Goal: Transaction & Acquisition: Purchase product/service

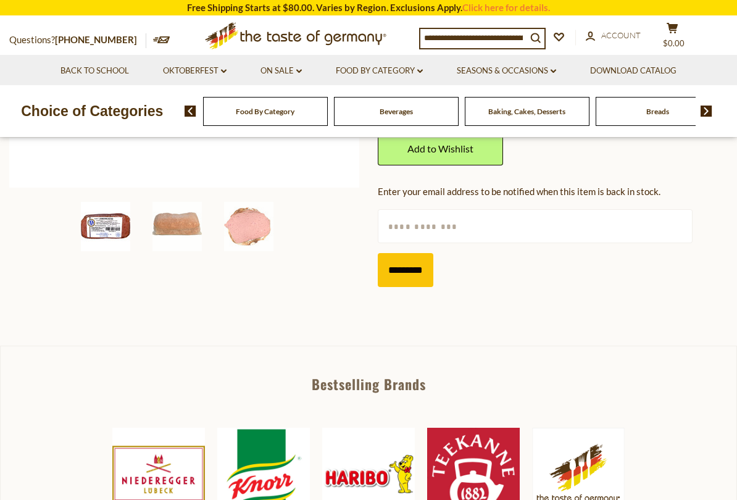
scroll to position [369, 0]
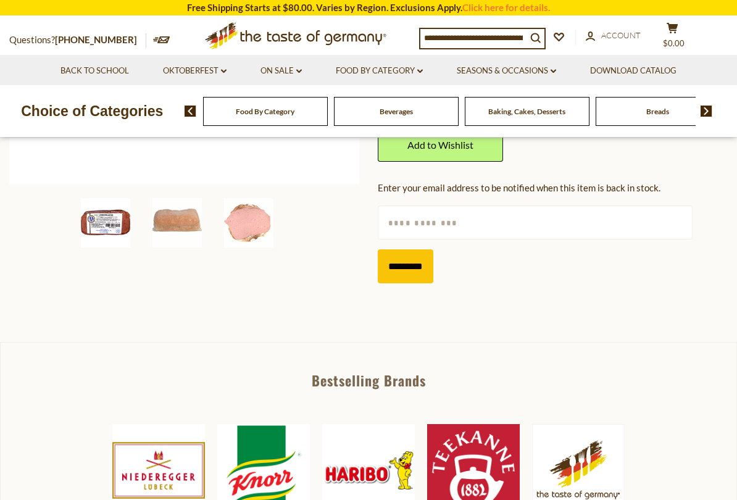
click at [194, 218] on img at bounding box center [176, 222] width 49 height 49
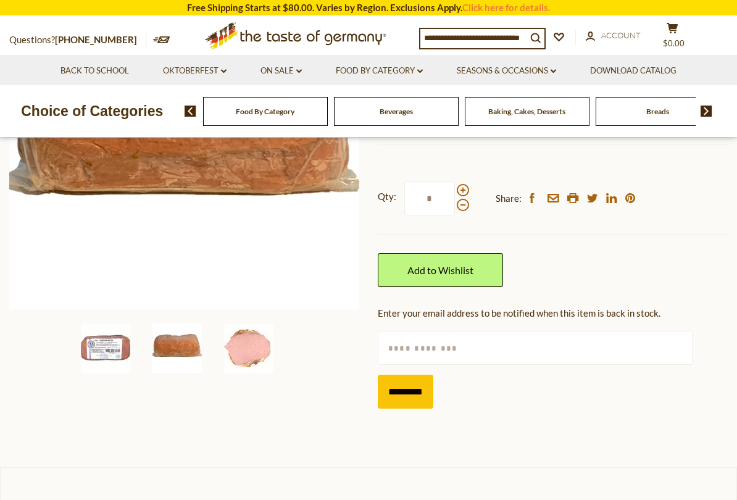
scroll to position [247, 0]
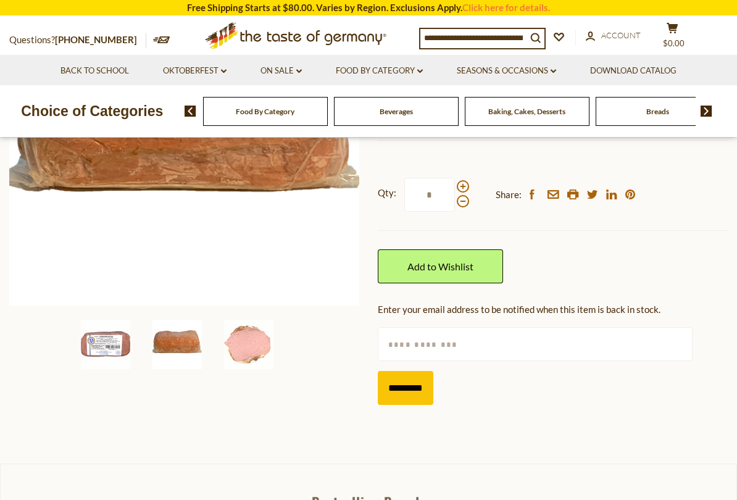
click at [269, 339] on img at bounding box center [248, 344] width 49 height 49
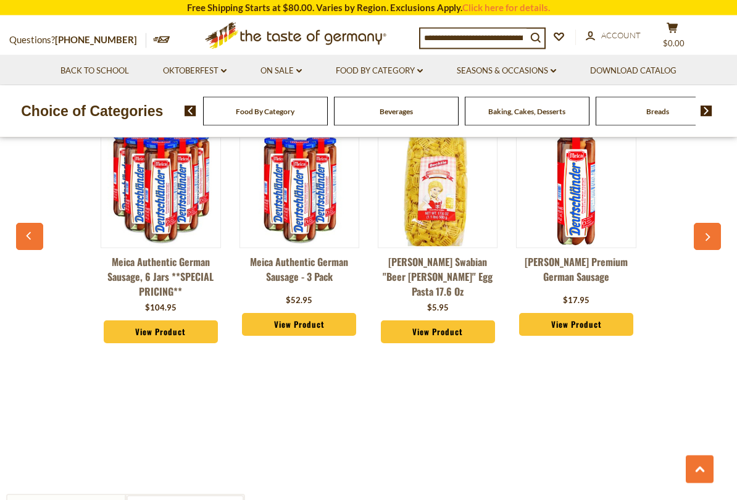
scroll to position [965, 0]
click at [712, 243] on button "button" at bounding box center [707, 236] width 27 height 27
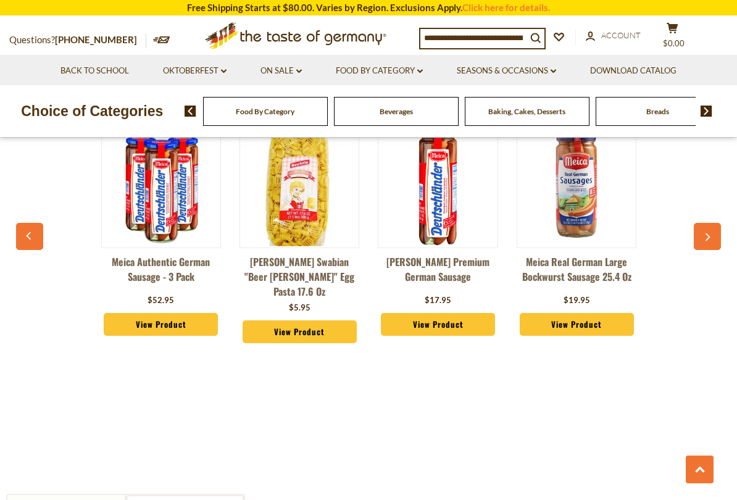
click at [708, 242] on button "button" at bounding box center [707, 236] width 27 height 27
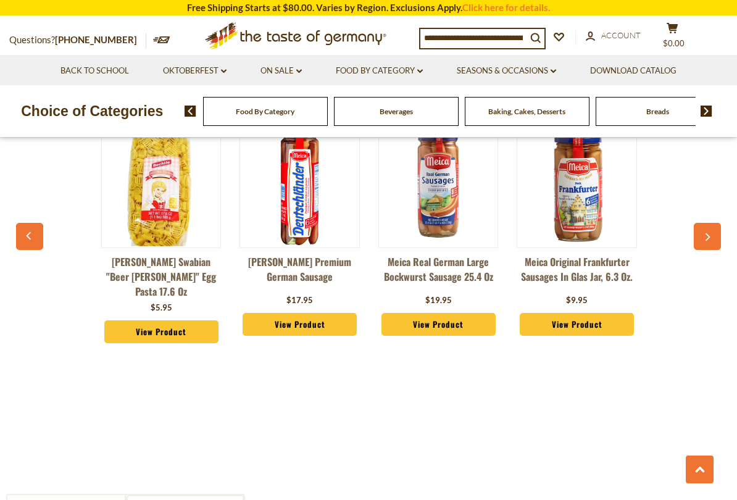
click at [712, 241] on button "button" at bounding box center [707, 236] width 27 height 27
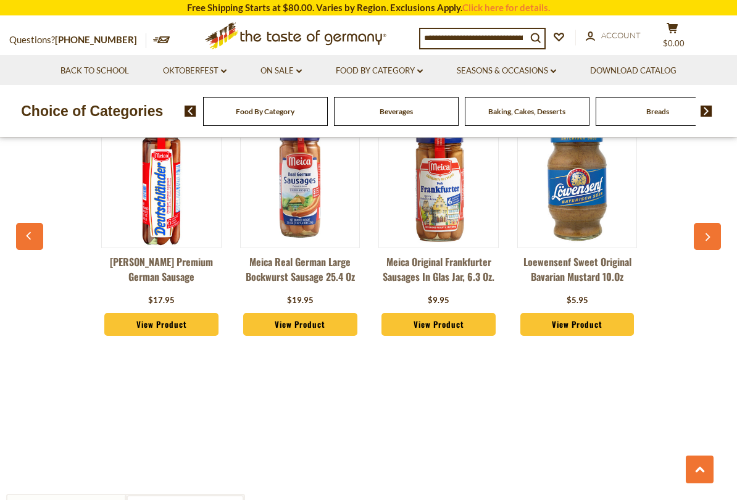
click at [712, 248] on button "button" at bounding box center [707, 236] width 27 height 27
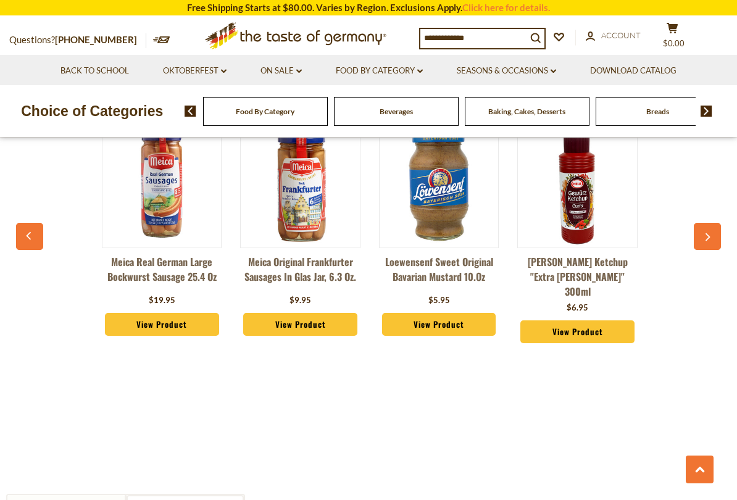
click at [708, 244] on button "button" at bounding box center [707, 236] width 27 height 27
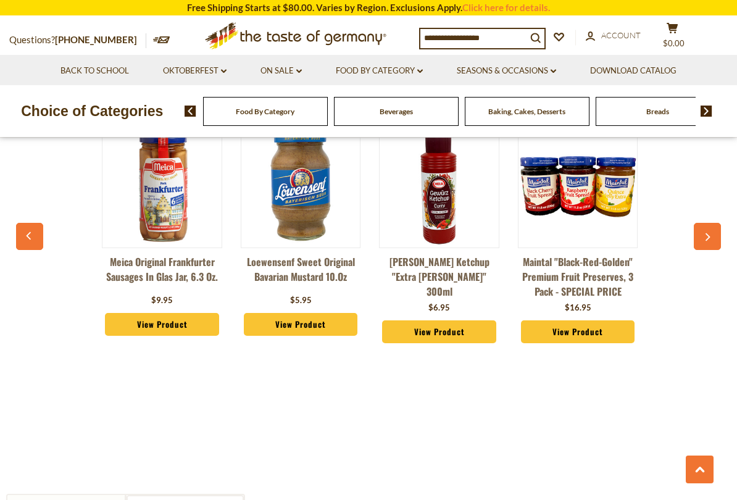
click at [706, 243] on button "button" at bounding box center [707, 236] width 27 height 27
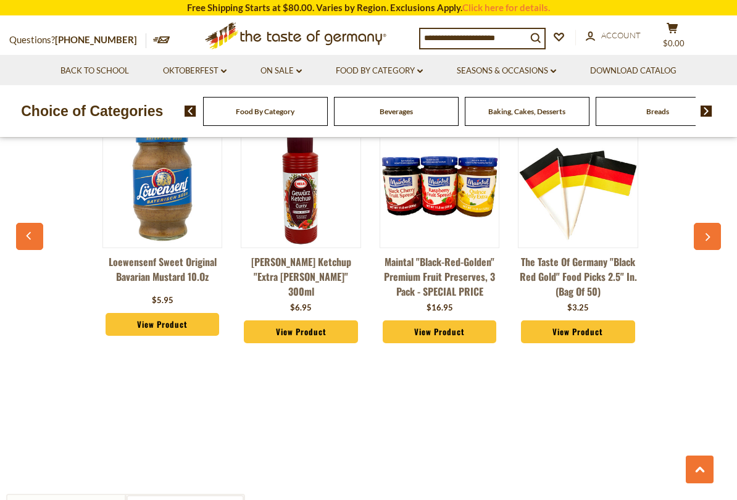
click at [707, 240] on icon "button" at bounding box center [708, 237] width 8 height 9
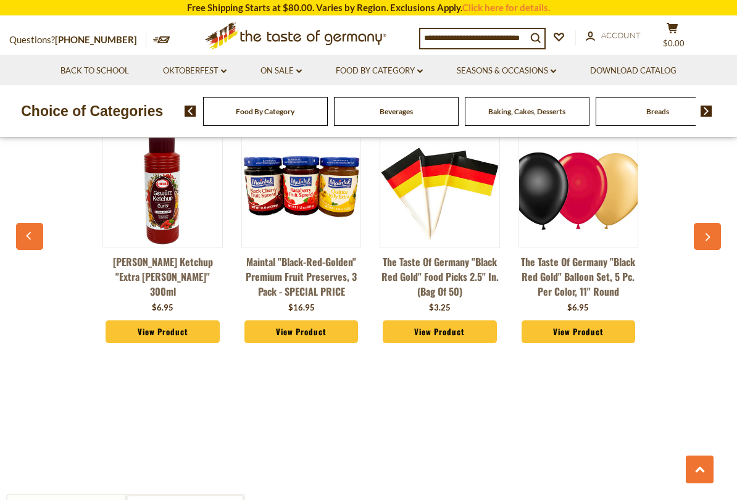
click at [704, 244] on button "button" at bounding box center [707, 236] width 27 height 27
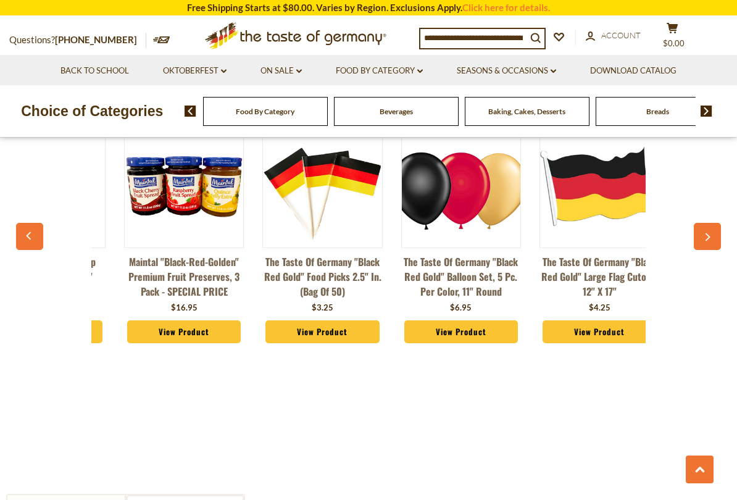
scroll to position [0, 1106]
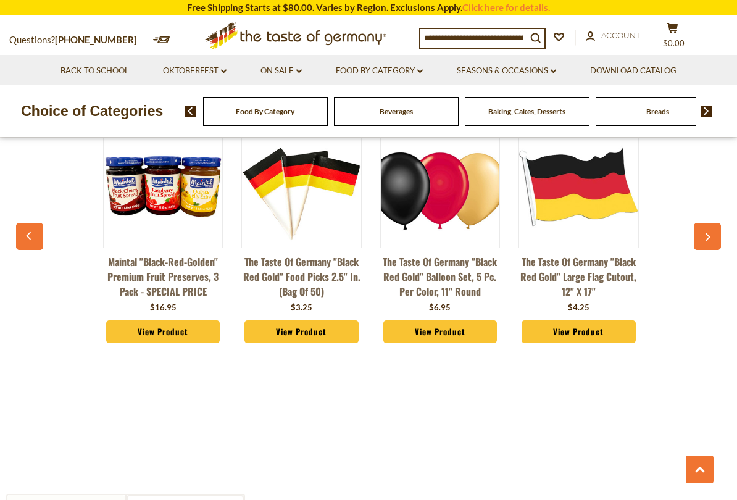
click at [704, 248] on button "button" at bounding box center [707, 236] width 27 height 27
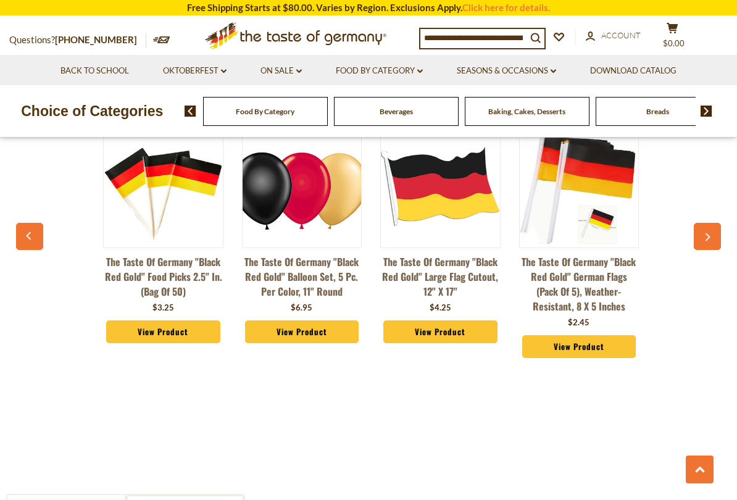
click at [703, 259] on div "Meica Authentic German Sausage, 6 jars **SPECIAL PRICING** $104.95 View Product…" at bounding box center [368, 244] width 693 height 270
click at [703, 240] on button "button" at bounding box center [707, 236] width 27 height 27
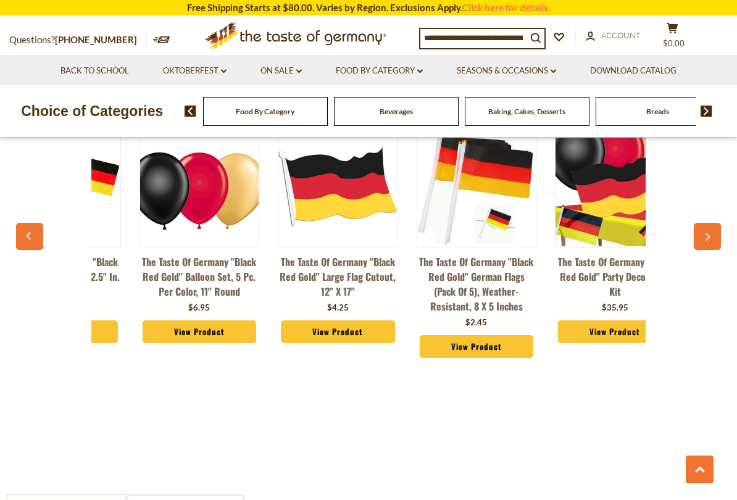
scroll to position [0, 1395]
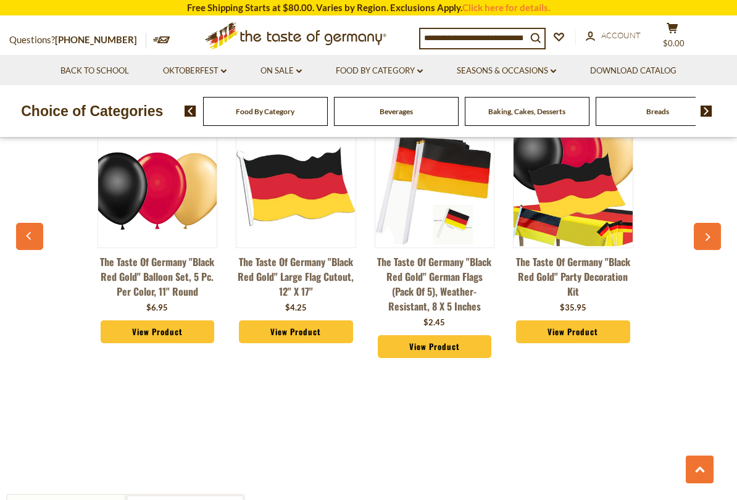
click at [708, 235] on icon "button" at bounding box center [708, 237] width 8 height 9
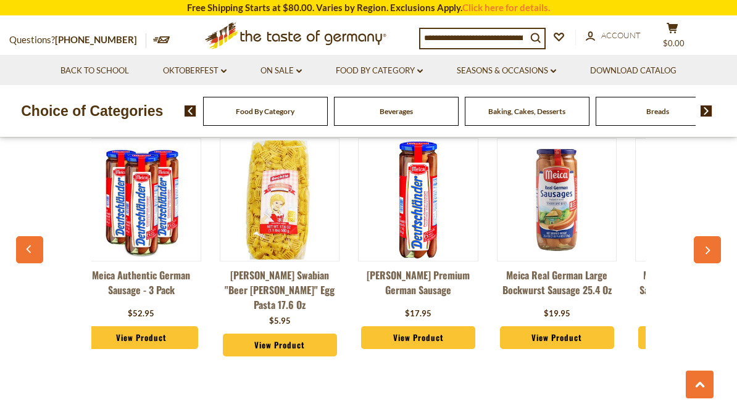
scroll to position [0, 121]
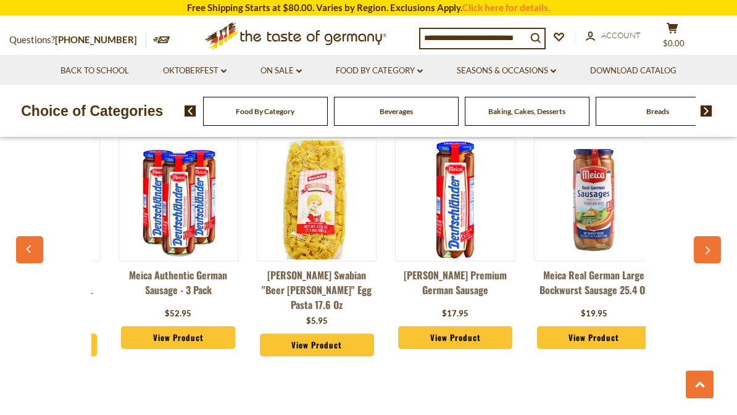
click at [638, 71] on link "Download Catalog" at bounding box center [633, 71] width 86 height 14
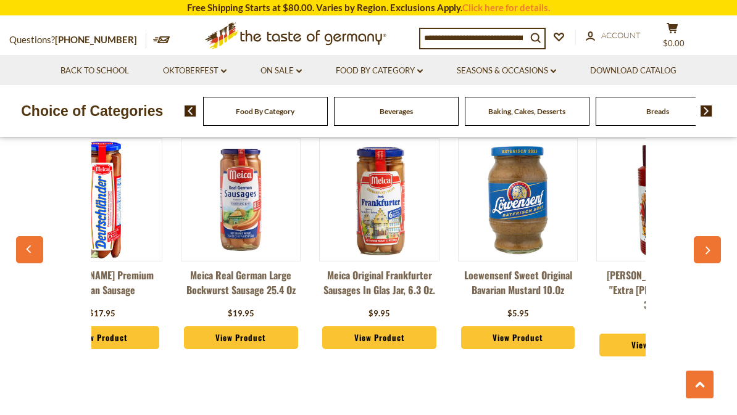
scroll to position [0, 484]
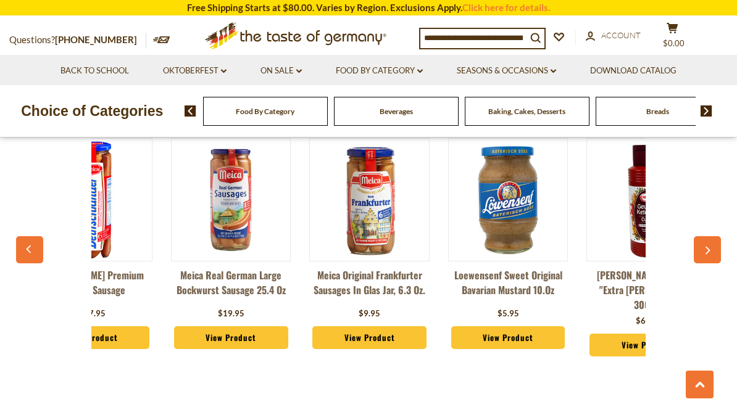
click at [627, 388] on div "[PERSON_NAME] Ketchup "Extra [PERSON_NAME]" 300ml $6.95 View Product" at bounding box center [646, 258] width 138 height 270
